Goal: Information Seeking & Learning: Learn about a topic

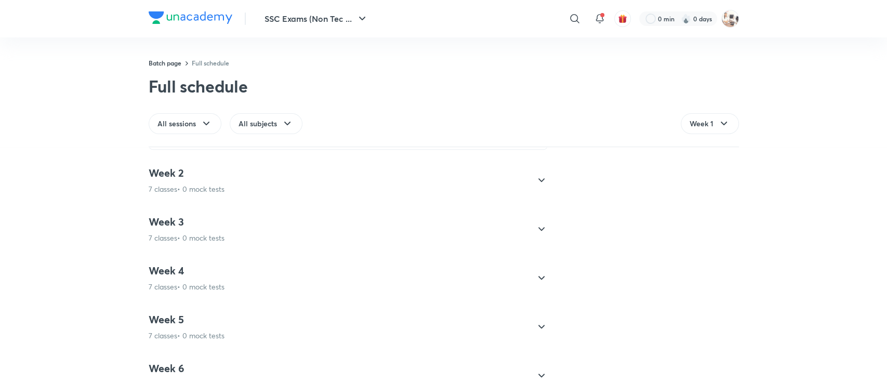
scroll to position [527, 0]
click at [535, 224] on icon at bounding box center [541, 229] width 12 height 12
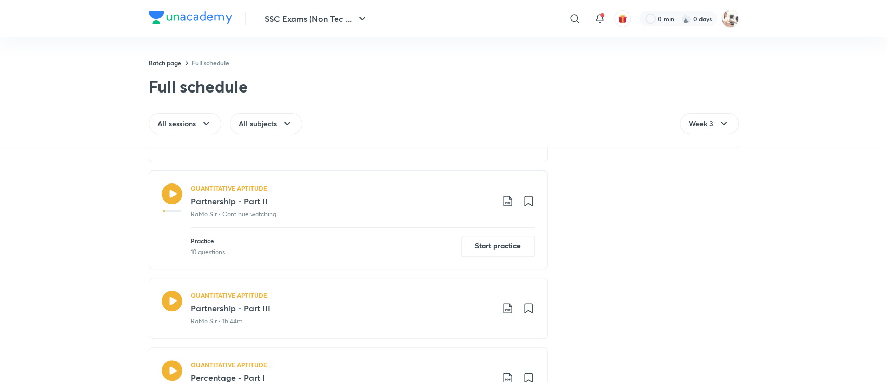
scroll to position [262, 0]
click at [221, 196] on h3 "Partnership - Part II" at bounding box center [342, 202] width 303 height 12
